Goal: Task Accomplishment & Management: Complete application form

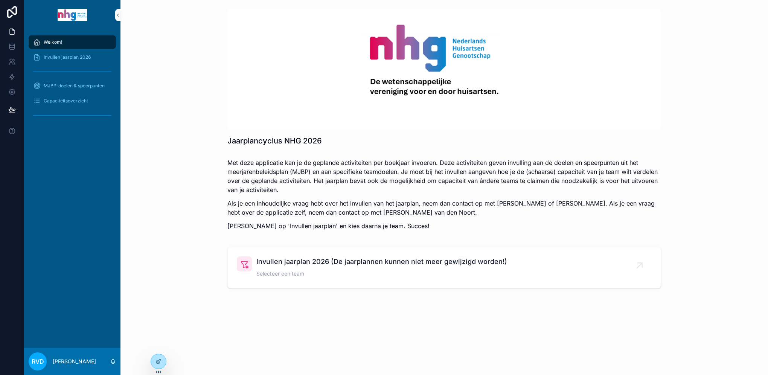
click at [307, 263] on span "Invullen jaarplan 2026 (De jaarplannen kunnen niet meer gewijzigd worden!)" at bounding box center [381, 261] width 251 height 11
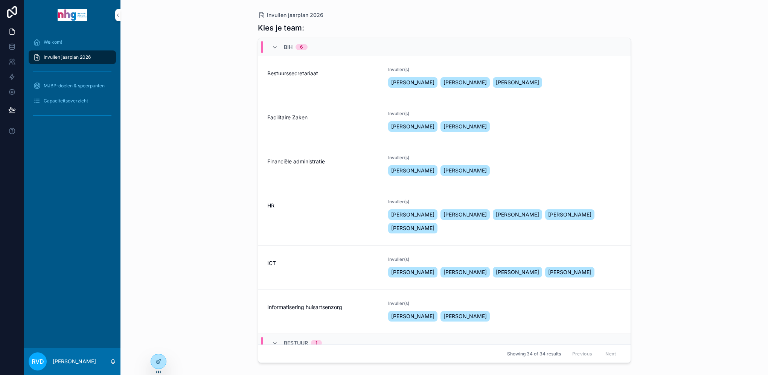
click at [315, 205] on span "HR" at bounding box center [323, 206] width 112 height 8
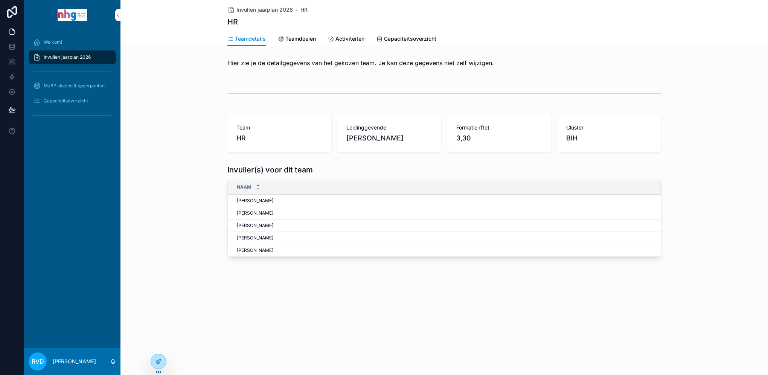
click at [345, 36] on span "Activiteiten" at bounding box center [349, 39] width 29 height 8
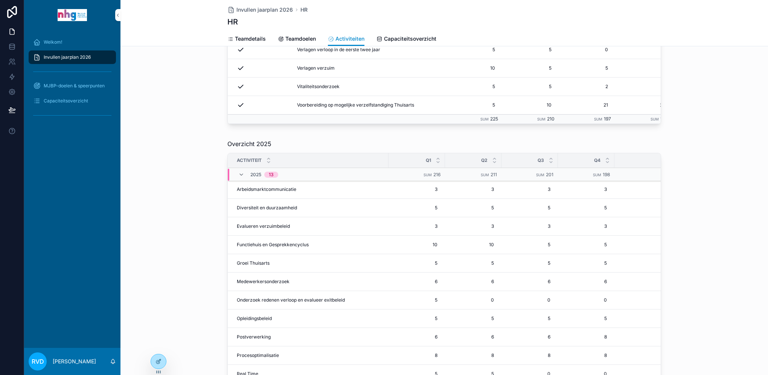
scroll to position [301, 0]
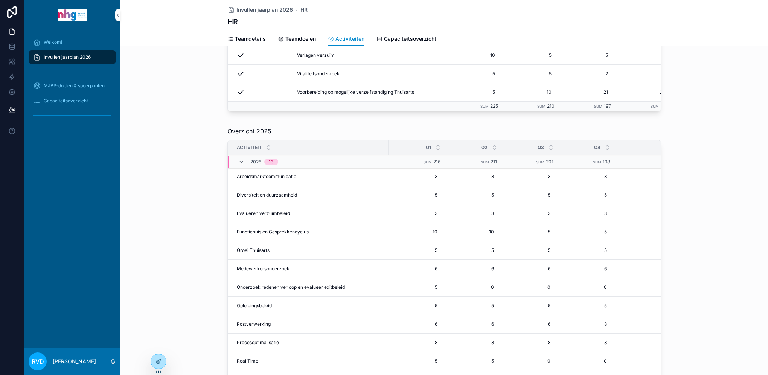
click at [158, 362] on icon at bounding box center [159, 360] width 3 height 3
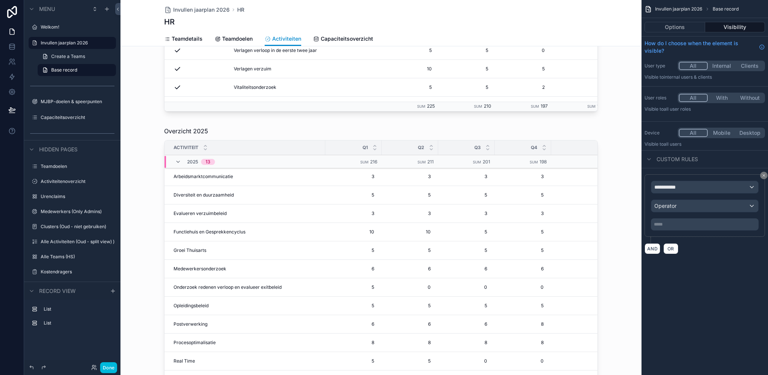
click at [302, 144] on div "Activiteit" at bounding box center [244, 147] width 161 height 14
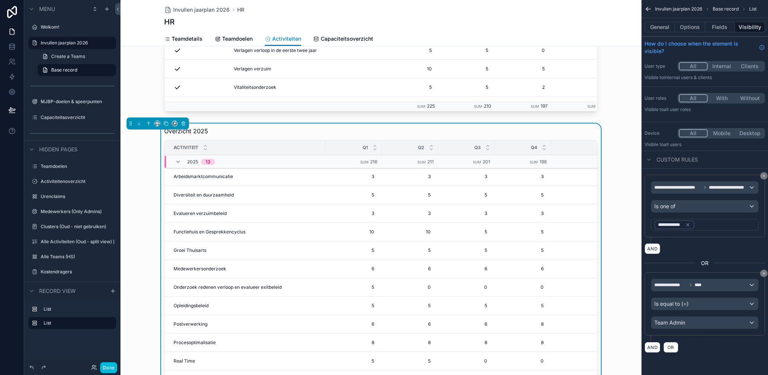
click at [325, 180] on td "3 3" at bounding box center [353, 176] width 56 height 18
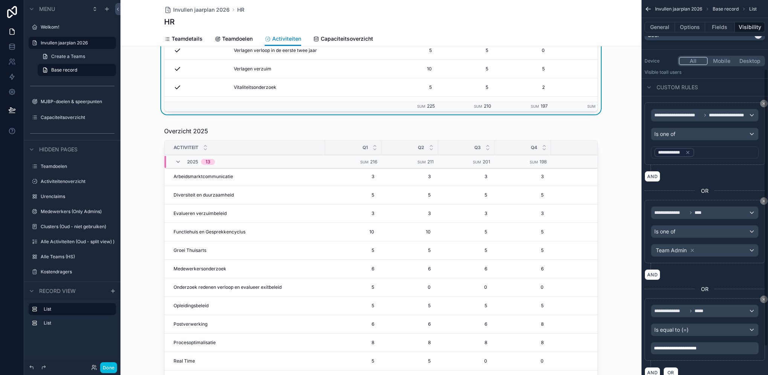
scroll to position [75, 0]
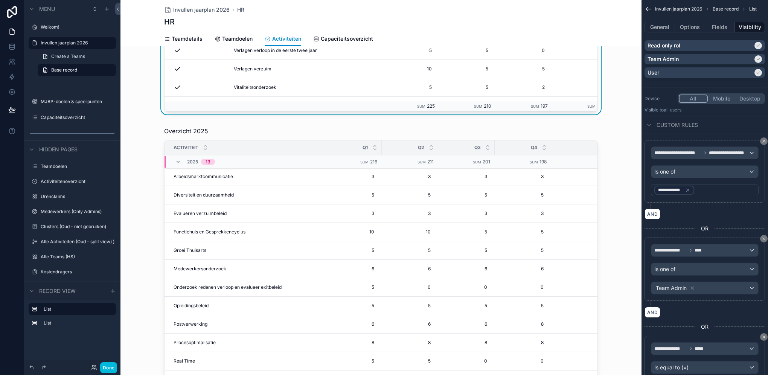
click at [557, 131] on div "scrollable content" at bounding box center [380, 272] width 521 height 299
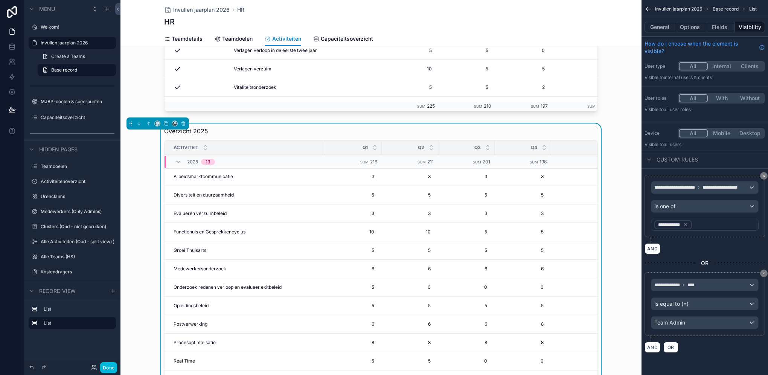
scroll to position [0, 0]
click at [712, 223] on div "**********" at bounding box center [705, 225] width 108 height 12
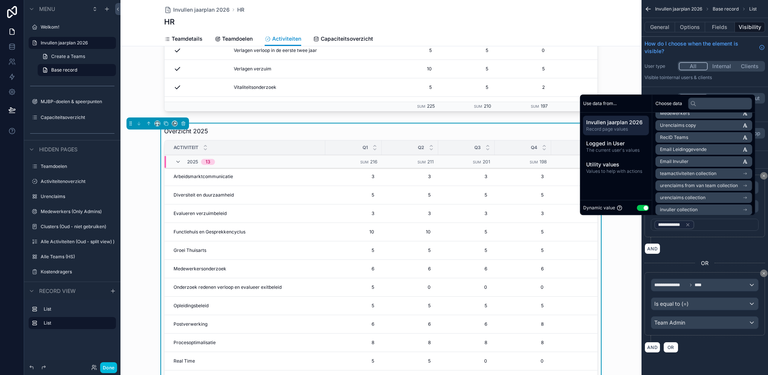
scroll to position [203, 0]
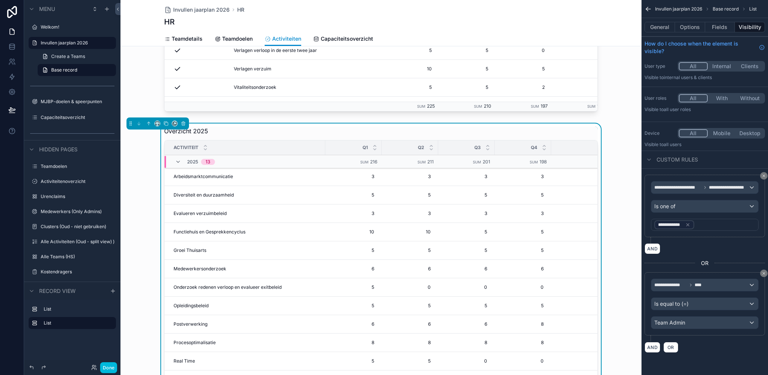
click at [732, 247] on div "AND" at bounding box center [704, 248] width 120 height 11
